Goal: Task Accomplishment & Management: Complete application form

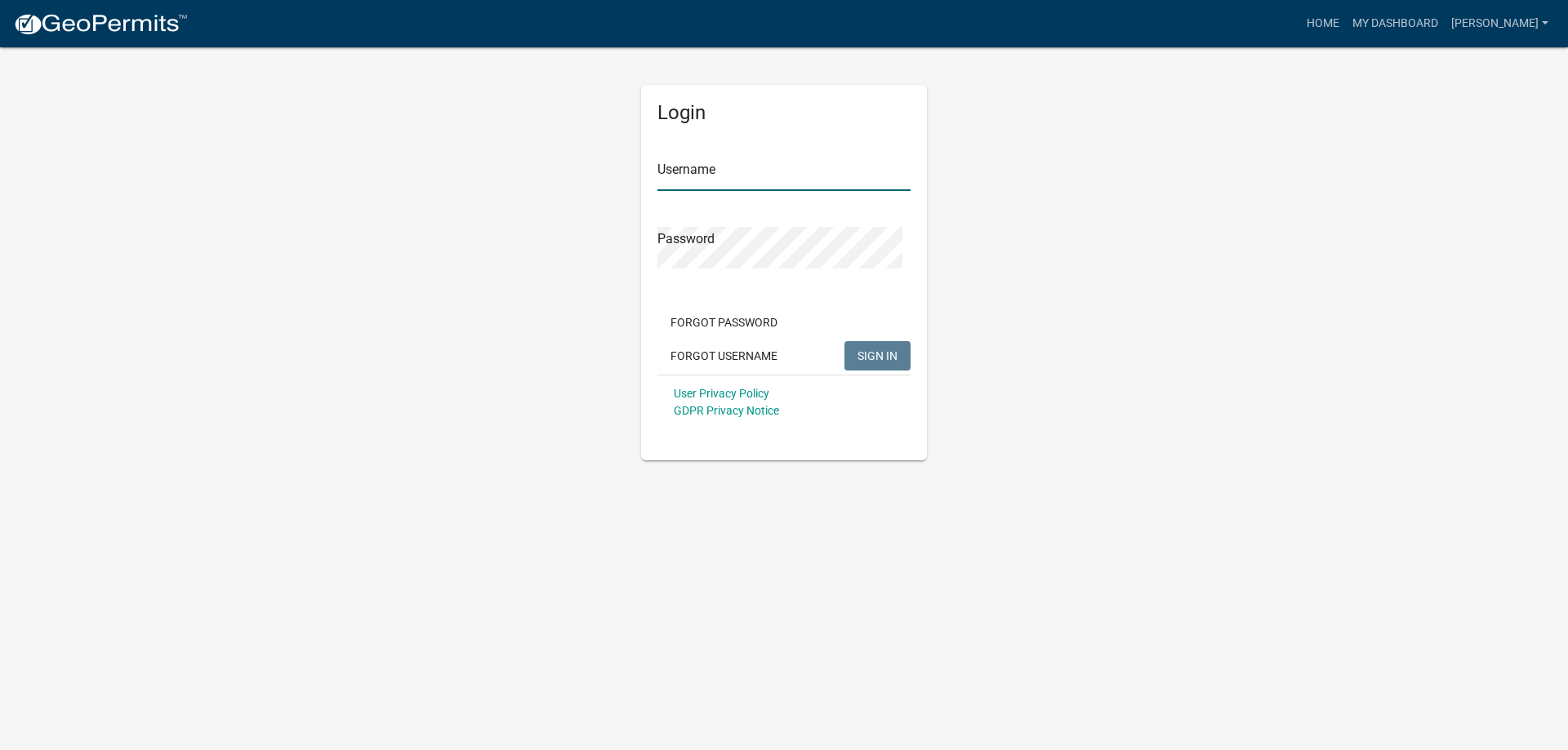
click at [745, 191] on input "Username" at bounding box center [784, 173] width 253 height 33
type input "[PERSON_NAME]"
click at [844, 341] on button "SIGN IN" at bounding box center [877, 355] width 66 height 29
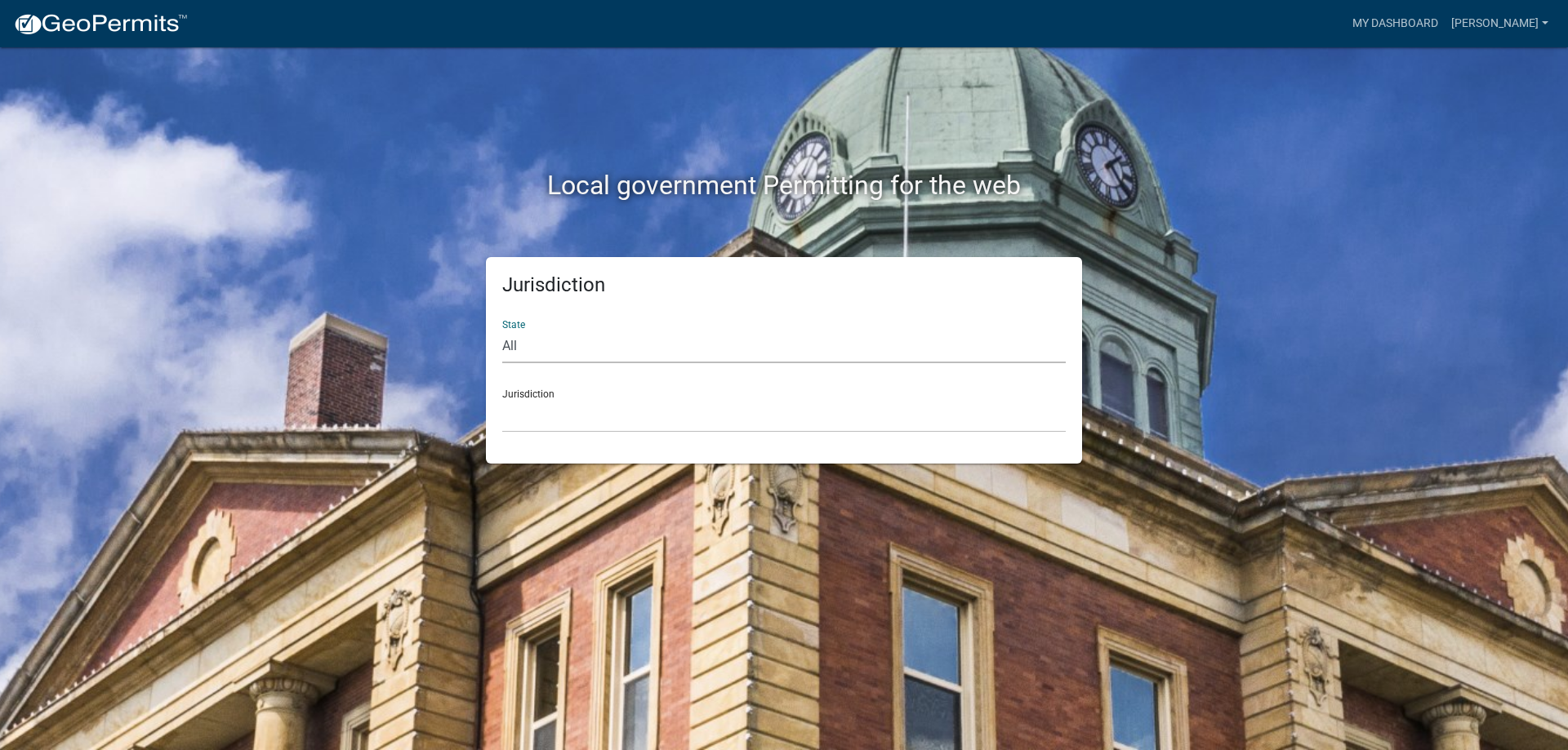
click at [643, 363] on select "All [US_STATE] [US_STATE] [US_STATE] [US_STATE] [US_STATE] [US_STATE] [US_STATE…" at bounding box center [784, 346] width 564 height 33
select select "[US_STATE]"
click at [507, 356] on select "All [US_STATE] [US_STATE] [US_STATE] [US_STATE] [US_STATE] [US_STATE] [US_STATE…" at bounding box center [784, 346] width 564 height 33
click at [592, 432] on select "[GEOGRAPHIC_DATA], [US_STATE] [GEOGRAPHIC_DATA], [US_STATE] [GEOGRAPHIC_DATA], …" at bounding box center [784, 415] width 564 height 33
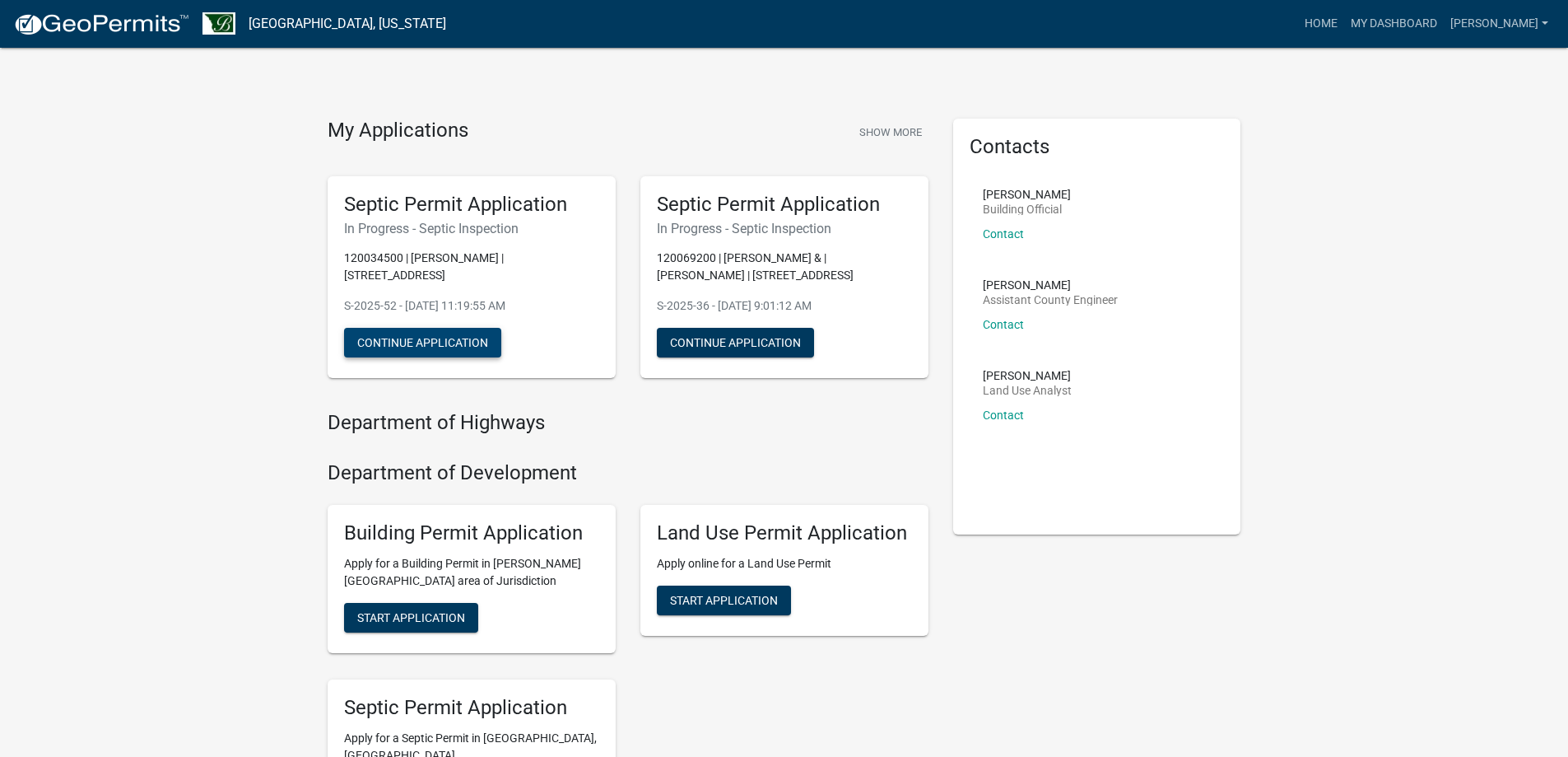
click at [431, 358] on button "Continue Application" at bounding box center [422, 342] width 158 height 30
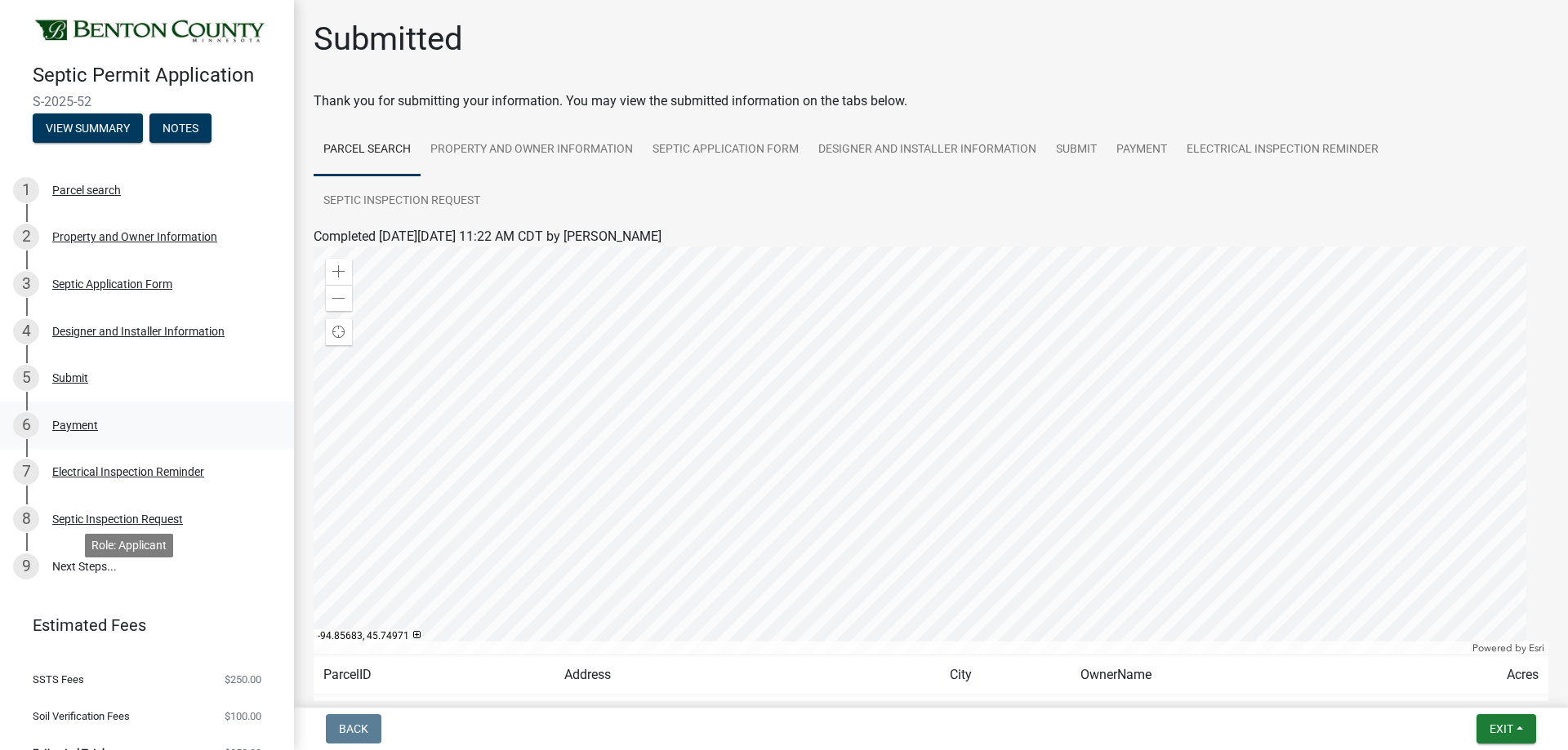
click at [98, 431] on div "Payment" at bounding box center [74, 425] width 46 height 12
